Goal: Book appointment/travel/reservation

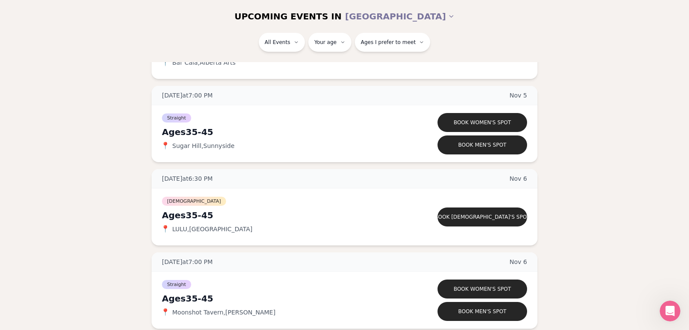
scroll to position [1845, 0]
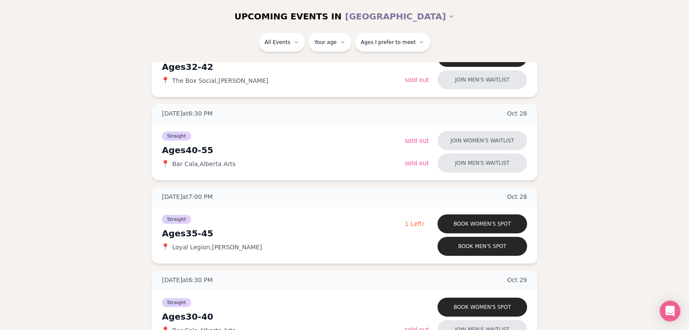
scroll to position [1008, 0]
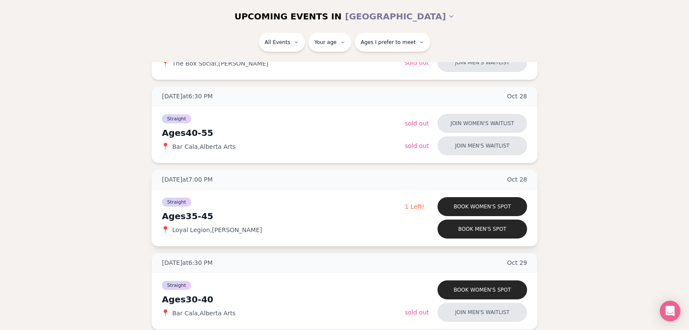
click at [225, 201] on div "Straight" at bounding box center [283, 201] width 243 height 10
click at [255, 177] on div "[DATE] at 7:00 PM [DATE]" at bounding box center [345, 179] width 386 height 19
click at [494, 233] on button "Book men's spot" at bounding box center [483, 228] width 90 height 19
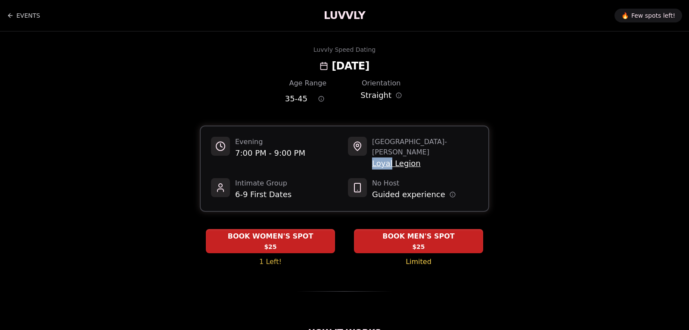
click at [399, 157] on span "Loyal Legion" at bounding box center [425, 163] width 106 height 12
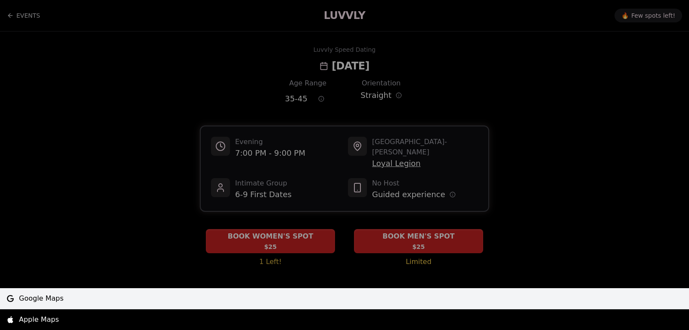
click at [41, 303] on span "Google Maps" at bounding box center [41, 298] width 45 height 10
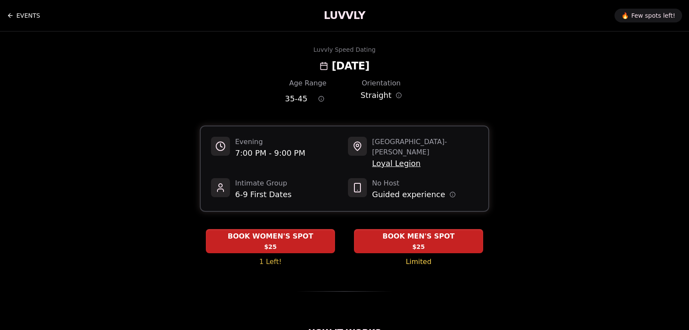
click at [27, 13] on link "EVENTS" at bounding box center [23, 15] width 33 height 17
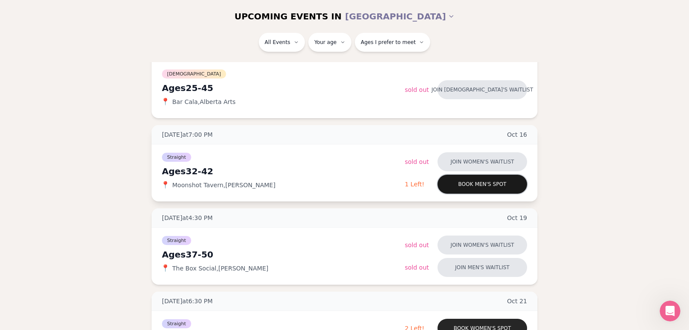
click at [446, 186] on button "Book men's spot" at bounding box center [483, 183] width 90 height 19
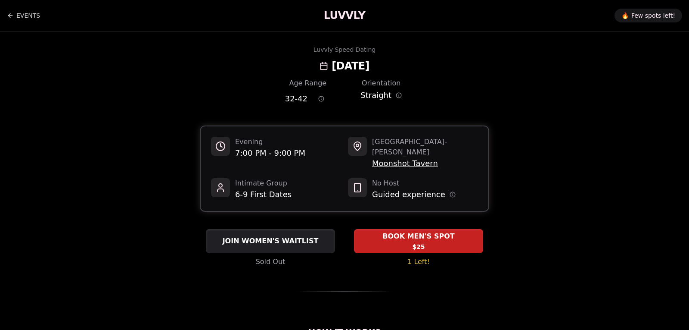
click at [397, 157] on span "Moonshot Tavern" at bounding box center [425, 163] width 106 height 12
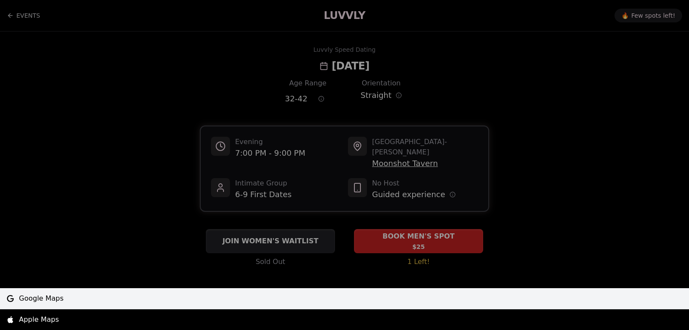
click at [40, 300] on span "Google Maps" at bounding box center [41, 298] width 45 height 10
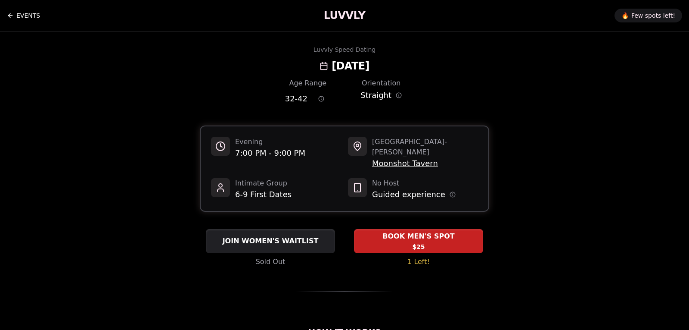
click at [15, 10] on link "EVENTS" at bounding box center [23, 15] width 33 height 17
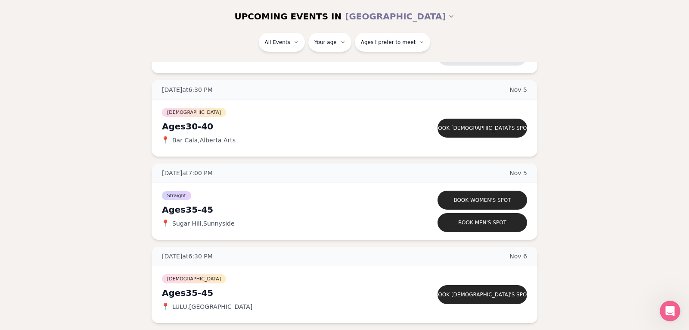
scroll to position [1766, 0]
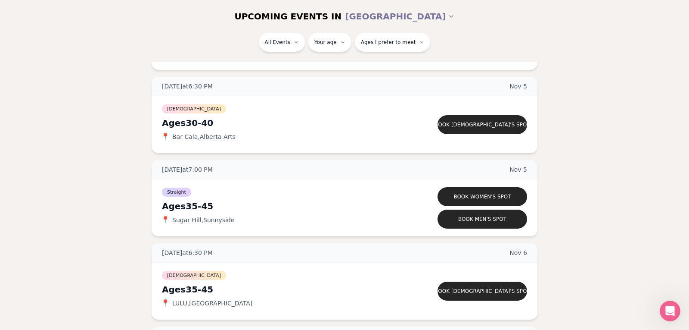
click at [670, 68] on div "[DATE] at 6:30 PM [DATE] Ages [DEMOGRAPHIC_DATA] [DEMOGRAPHIC_DATA] 📍 Bar Cala …" at bounding box center [345, 198] width 662 height 3568
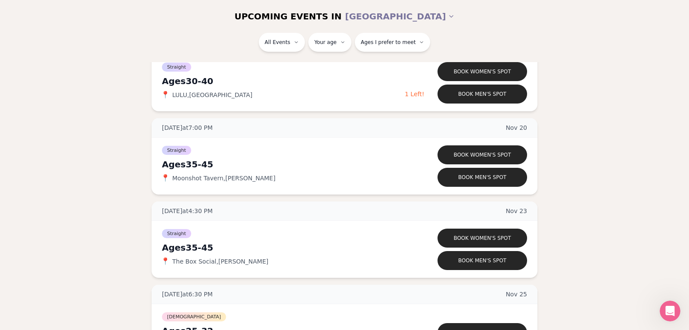
scroll to position [2974, 0]
